Goal: Book appointment/travel/reservation

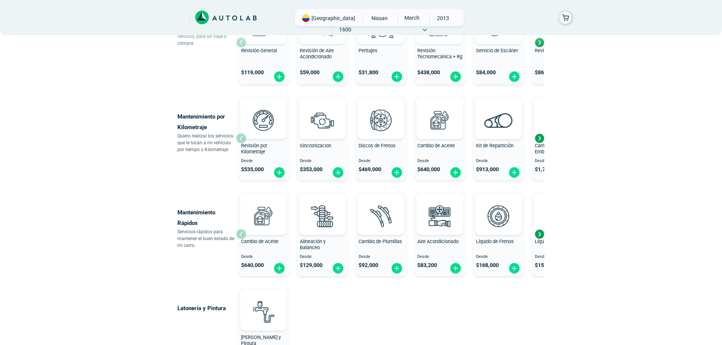
scroll to position [261, 0]
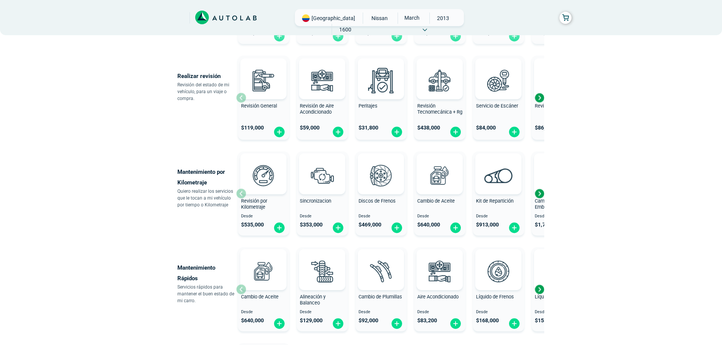
click at [537, 194] on div "Next slide" at bounding box center [538, 193] width 11 height 11
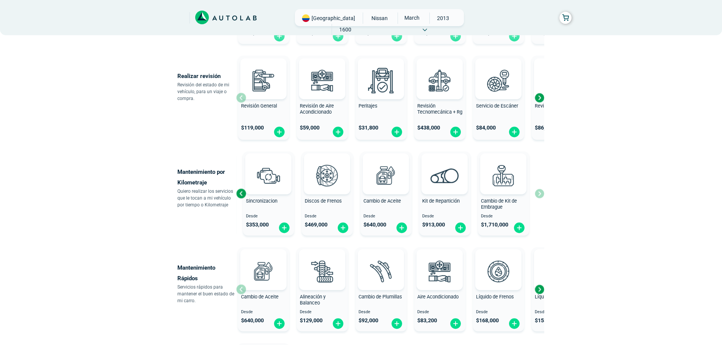
click at [239, 191] on div "Previous slide" at bounding box center [240, 193] width 11 height 11
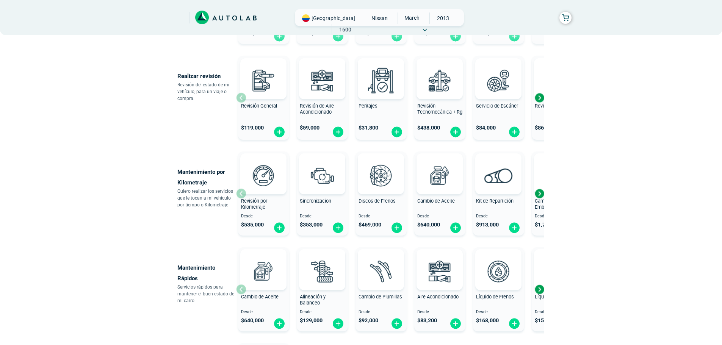
click at [256, 202] on span "Revisión por Kilometraje" at bounding box center [254, 204] width 26 height 12
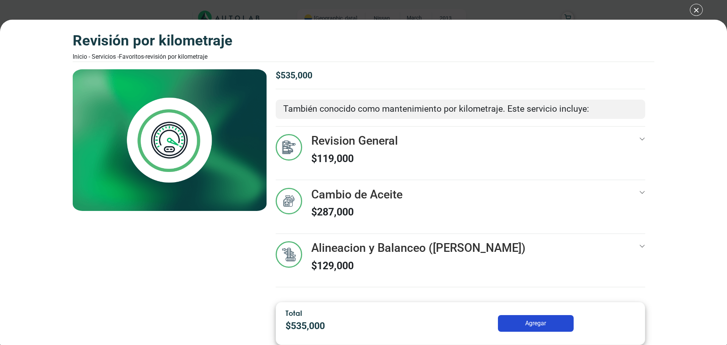
click at [539, 328] on button "Agregar" at bounding box center [536, 323] width 76 height 17
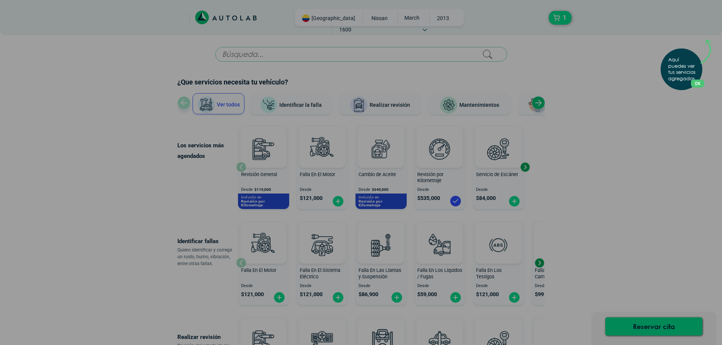
click at [701, 81] on button "OK" at bounding box center [697, 84] width 13 height 8
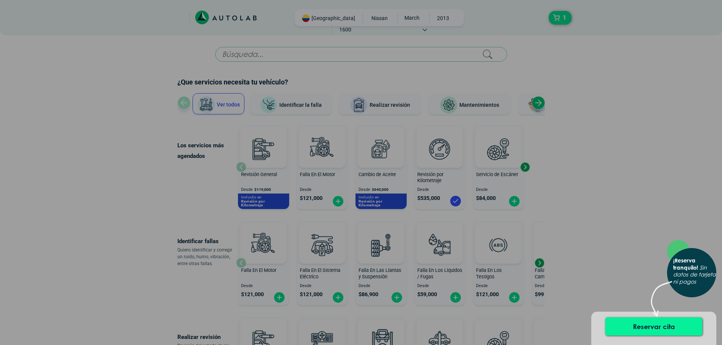
click at [655, 328] on button "Reservar cita" at bounding box center [653, 326] width 97 height 18
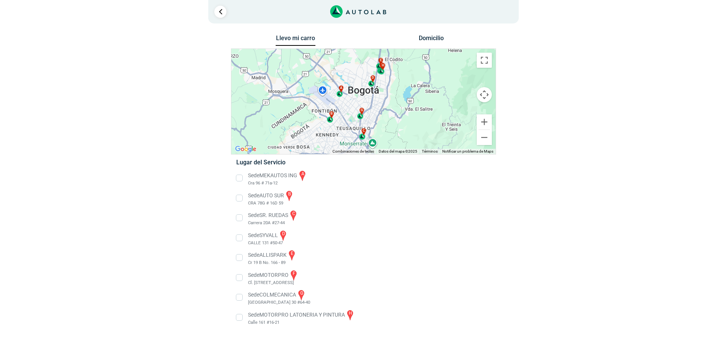
click at [296, 214] on li "Sede SR. RUEDAS c Carrera 20A #27-44" at bounding box center [364, 217] width 266 height 17
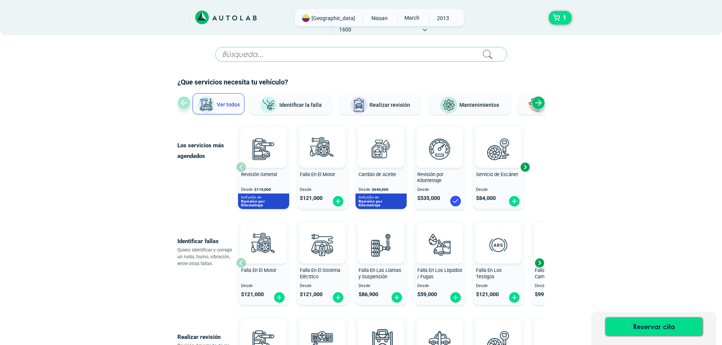
scroll to position [261, 0]
